Goal: Task Accomplishment & Management: Manage account settings

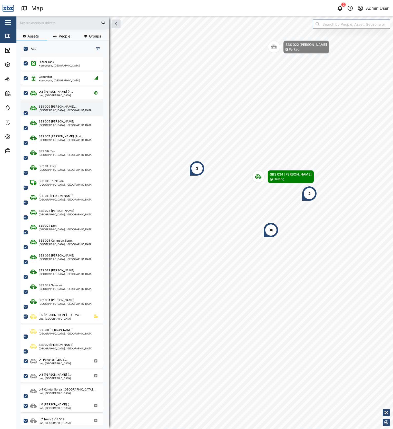
scroll to position [366, 80]
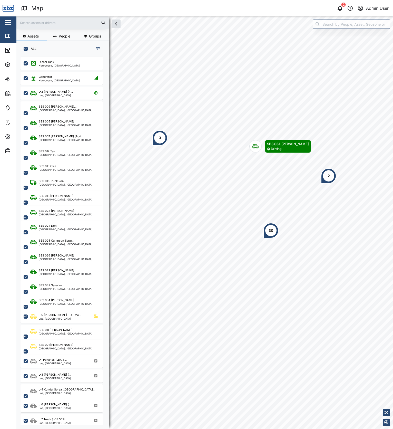
click at [271, 231] on div "30" at bounding box center [271, 231] width 5 height 6
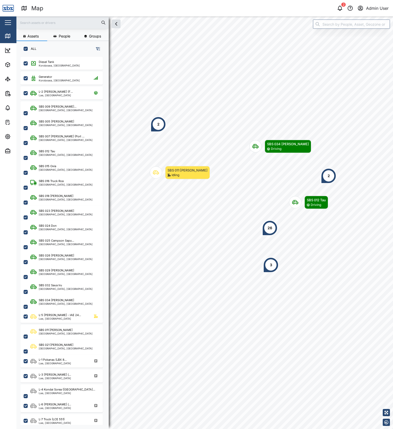
click at [272, 228] on div "26" at bounding box center [270, 228] width 5 height 6
click at [293, 194] on div "Diesel Tank" at bounding box center [283, 191] width 22 height 5
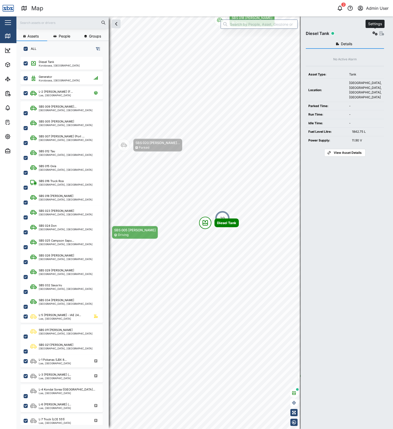
click at [376, 35] on icon "button" at bounding box center [375, 33] width 5 height 4
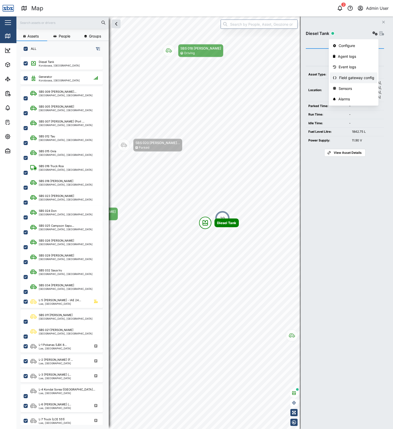
click at [353, 75] on div "Field gateway config" at bounding box center [356, 78] width 35 height 6
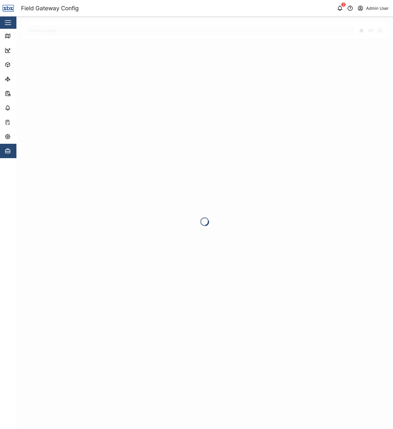
type input "Diesel Tank"
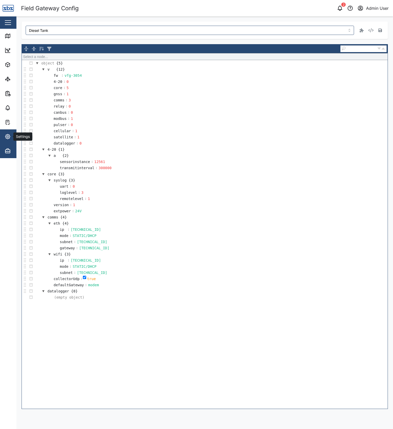
click at [5, 138] on icon "button" at bounding box center [8, 137] width 6 height 6
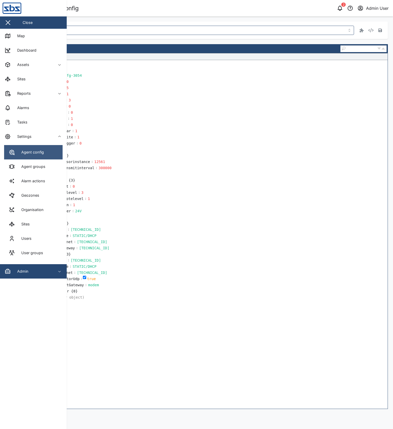
click at [24, 150] on div "Agent config" at bounding box center [30, 152] width 26 height 6
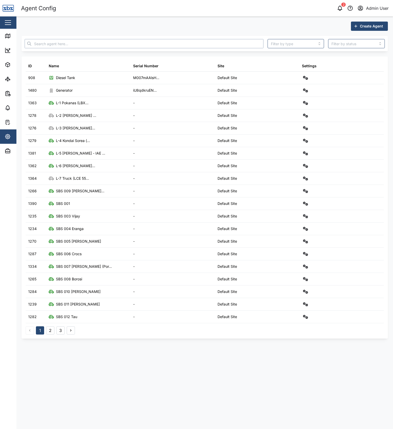
click at [59, 47] on input "text" at bounding box center [144, 43] width 239 height 9
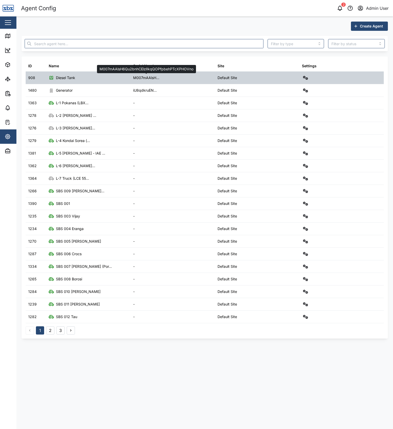
click at [148, 80] on div "M007mAAlsH..." at bounding box center [146, 78] width 26 height 6
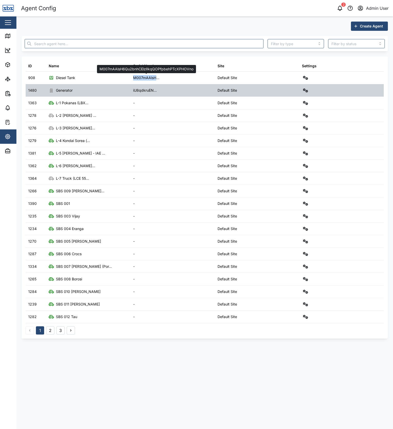
copy div "M007mAAlsH"
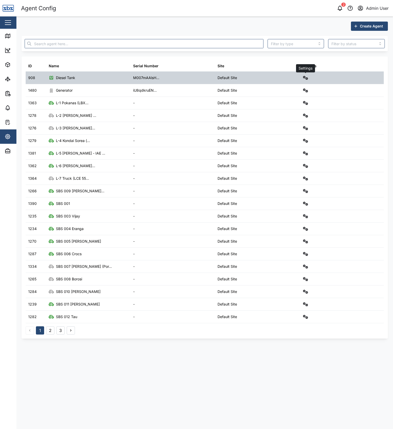
click at [303, 78] on button "button" at bounding box center [305, 77] width 7 height 7
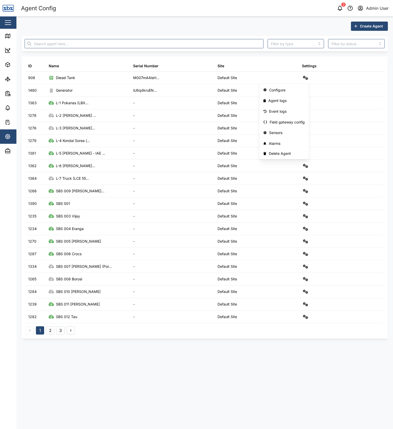
click at [63, 349] on main "Create Agent ID Name Serial Number Site Settings 908 Diesel Tank M007mAAlsH... …" at bounding box center [204, 222] width 377 height 413
click at [59, 331] on button "3" at bounding box center [60, 330] width 8 height 8
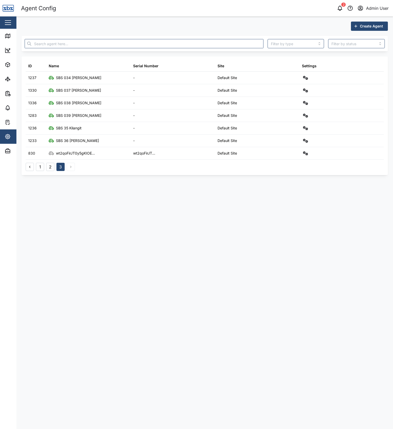
click at [49, 165] on button "2" at bounding box center [50, 167] width 8 height 8
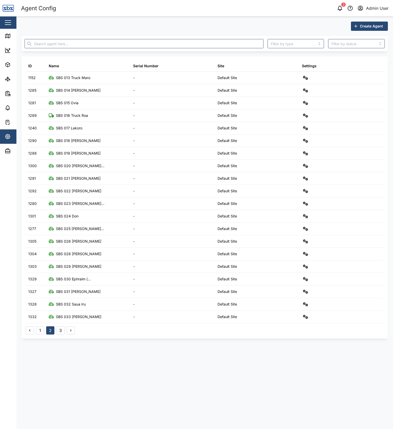
click at [41, 331] on button "1" at bounding box center [40, 330] width 8 height 8
